Goal: Contribute content

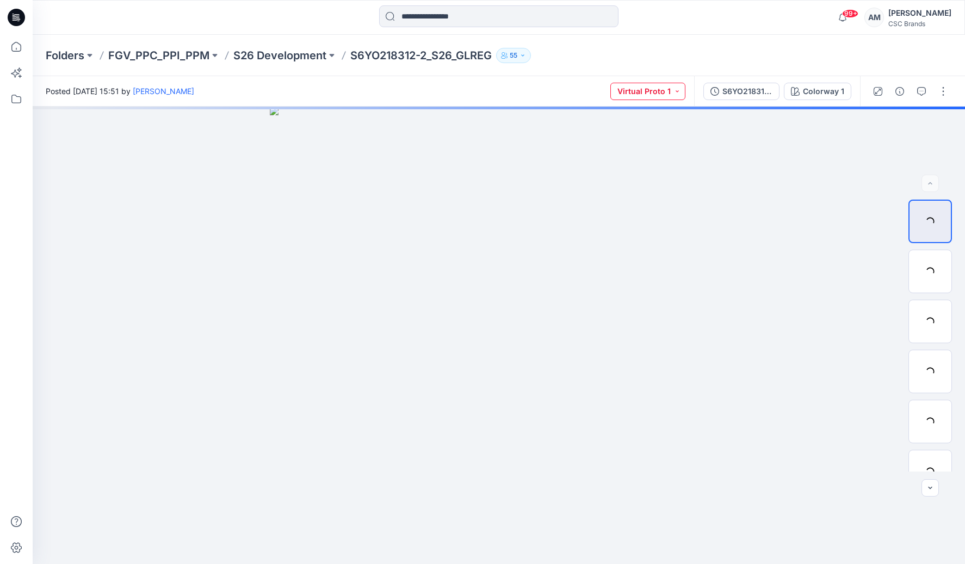
click at [669, 90] on button "Virtual Proto 1" at bounding box center [647, 91] width 75 height 17
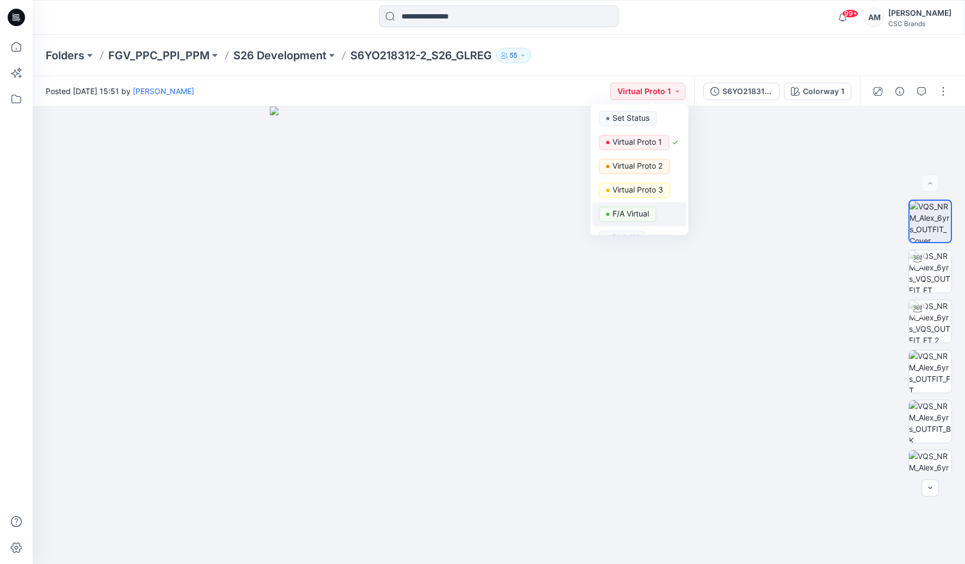
click at [641, 208] on p "F/A Virtual" at bounding box center [630, 214] width 36 height 14
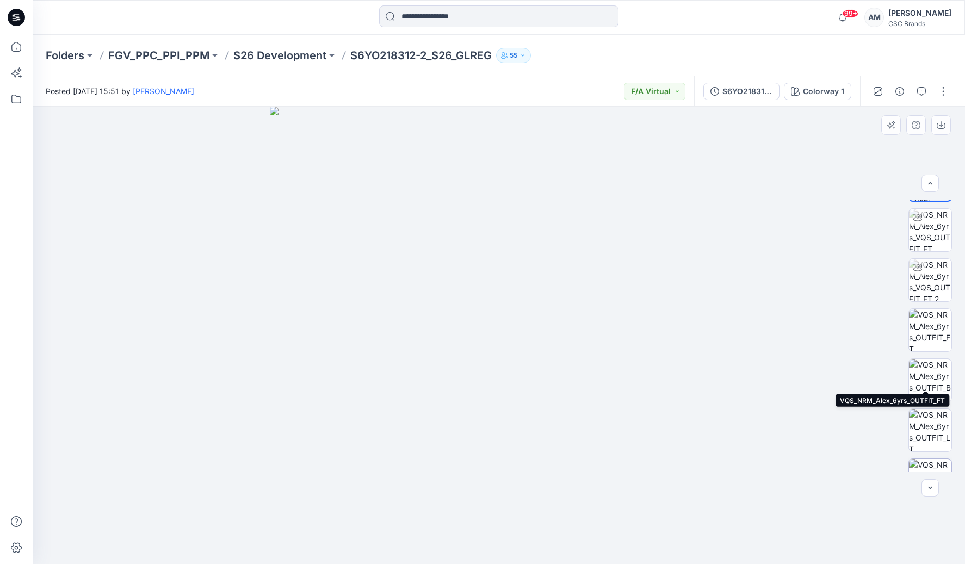
scroll to position [122, 0]
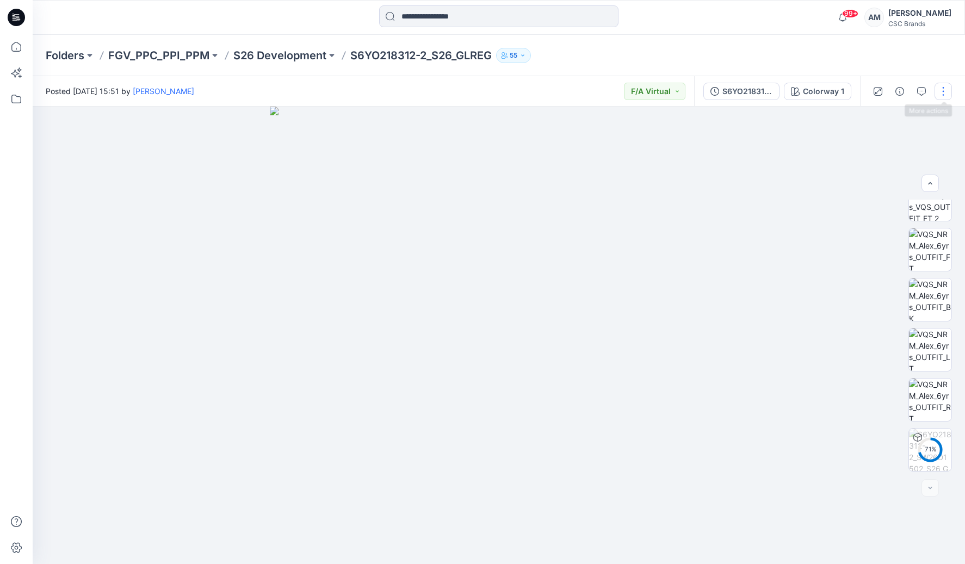
click at [944, 90] on button "button" at bounding box center [942, 91] width 17 height 17
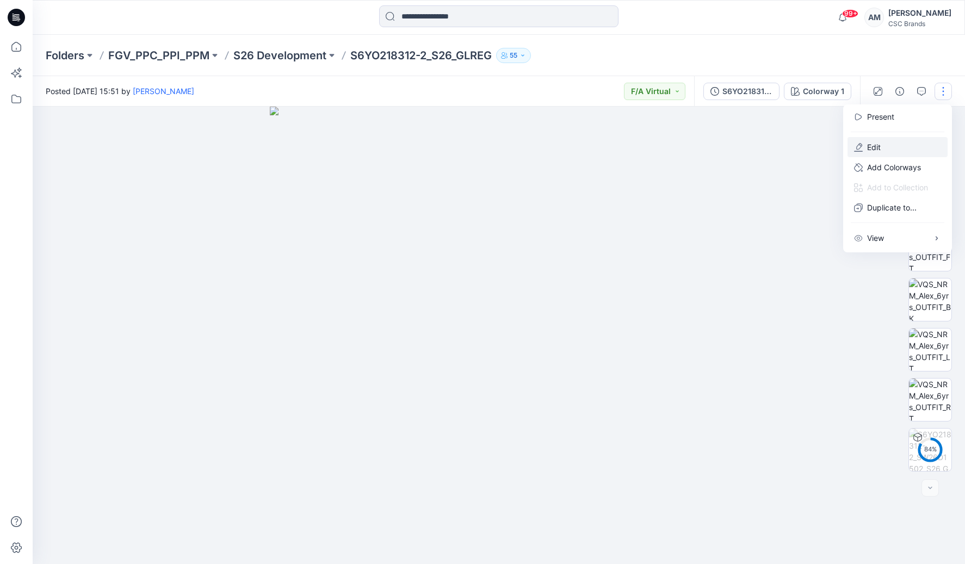
click at [871, 150] on p "Edit" at bounding box center [874, 146] width 14 height 11
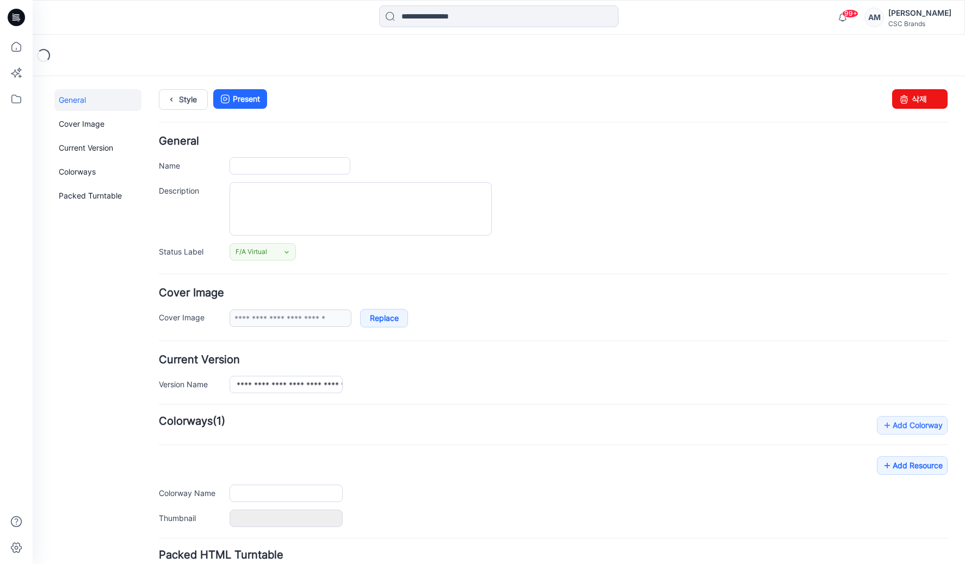
type input "**********"
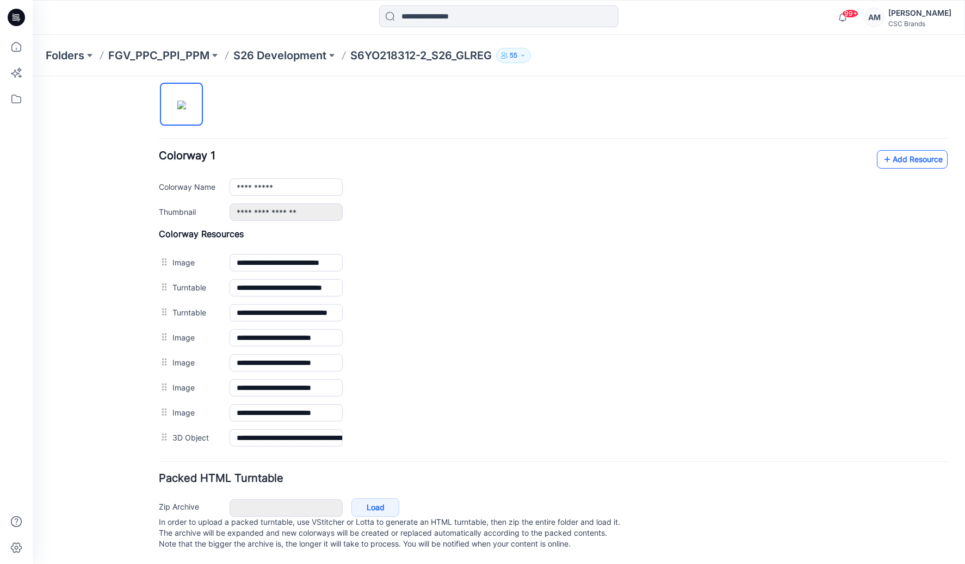
scroll to position [367, 0]
click at [892, 155] on link "Add Resource" at bounding box center [912, 159] width 71 height 18
